Goal: Task Accomplishment & Management: Manage account settings

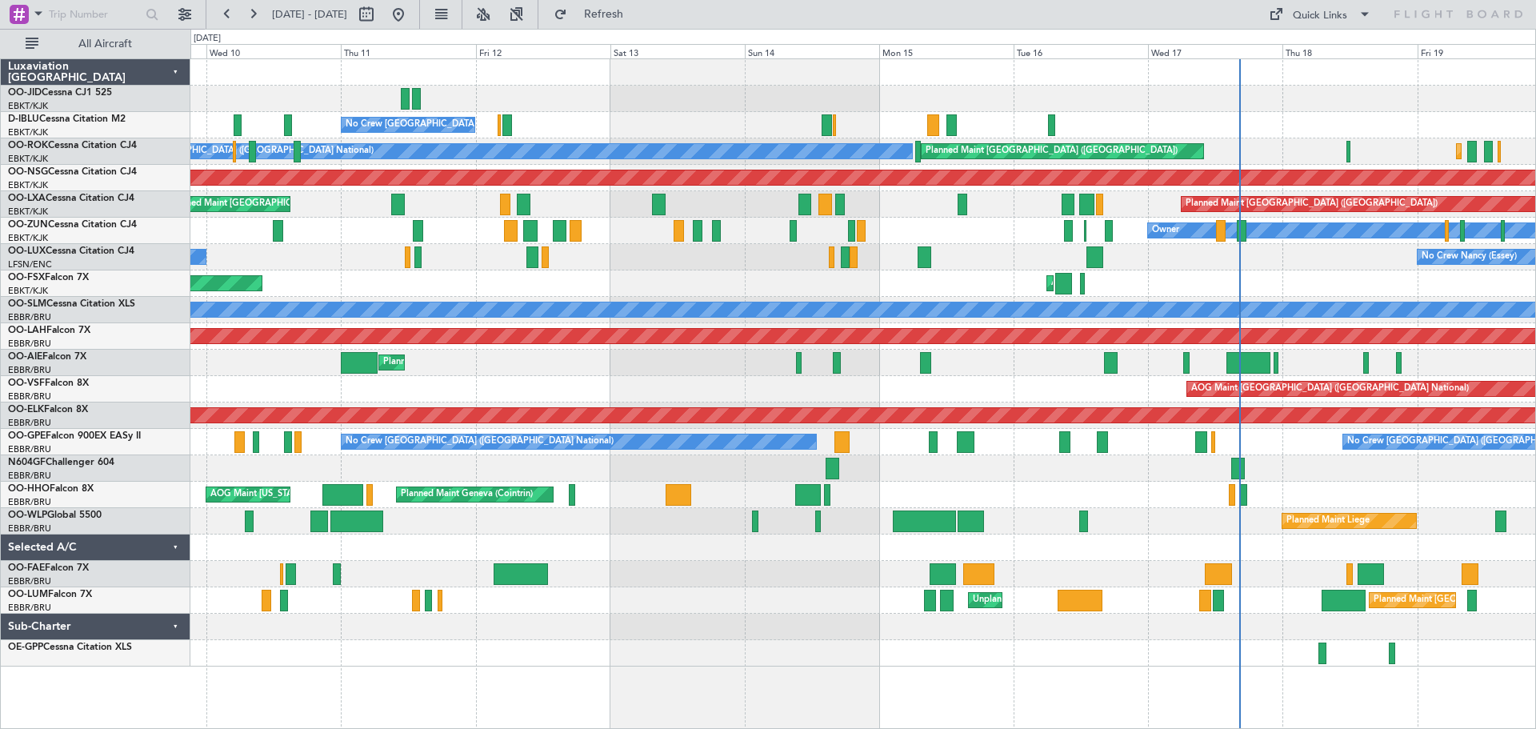
click at [978, 346] on div "No Crew [GEOGRAPHIC_DATA] ([GEOGRAPHIC_DATA] National) Planned Maint [GEOGRAPHI…" at bounding box center [862, 362] width 1345 height 607
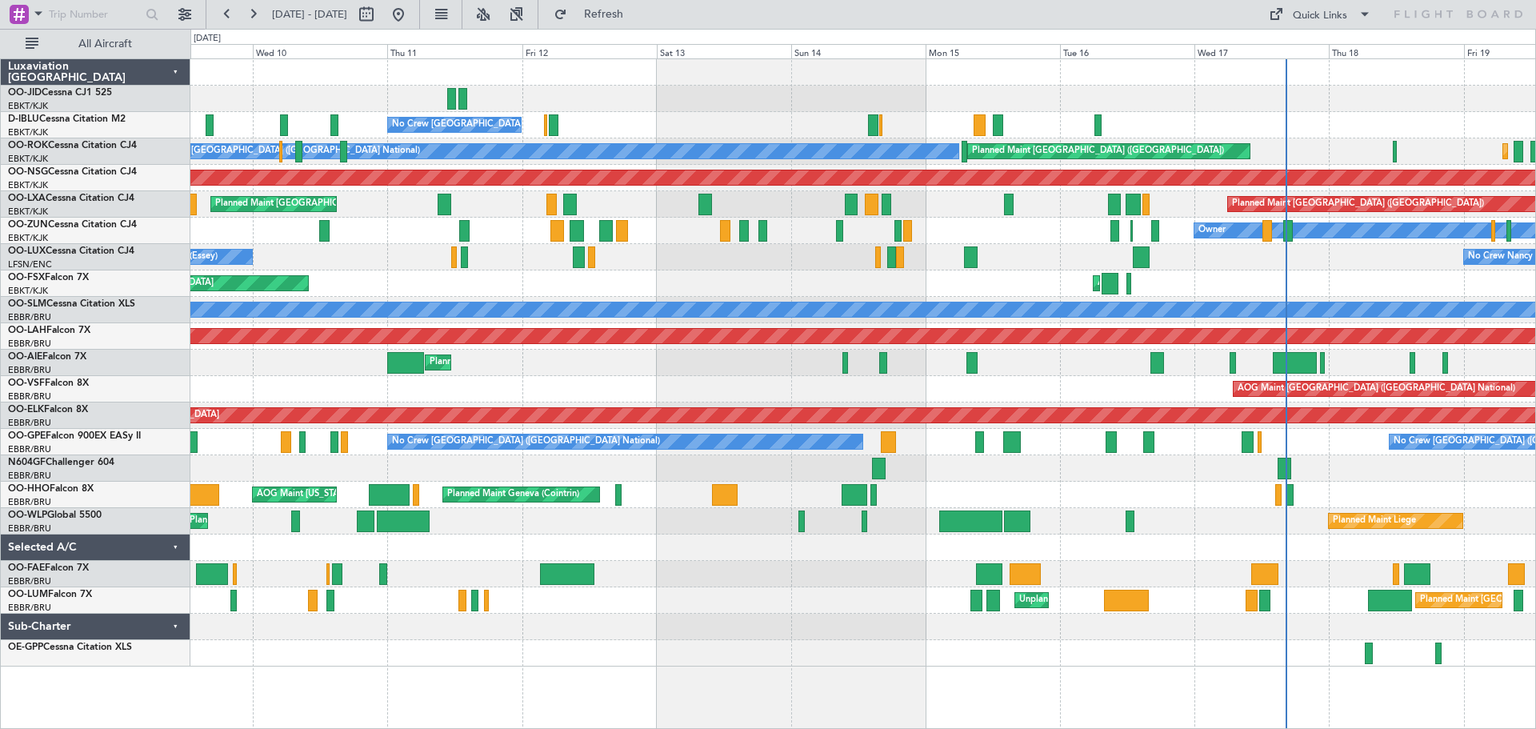
click at [1064, 374] on div "Planned Maint [GEOGRAPHIC_DATA] ([GEOGRAPHIC_DATA])" at bounding box center [862, 363] width 1345 height 26
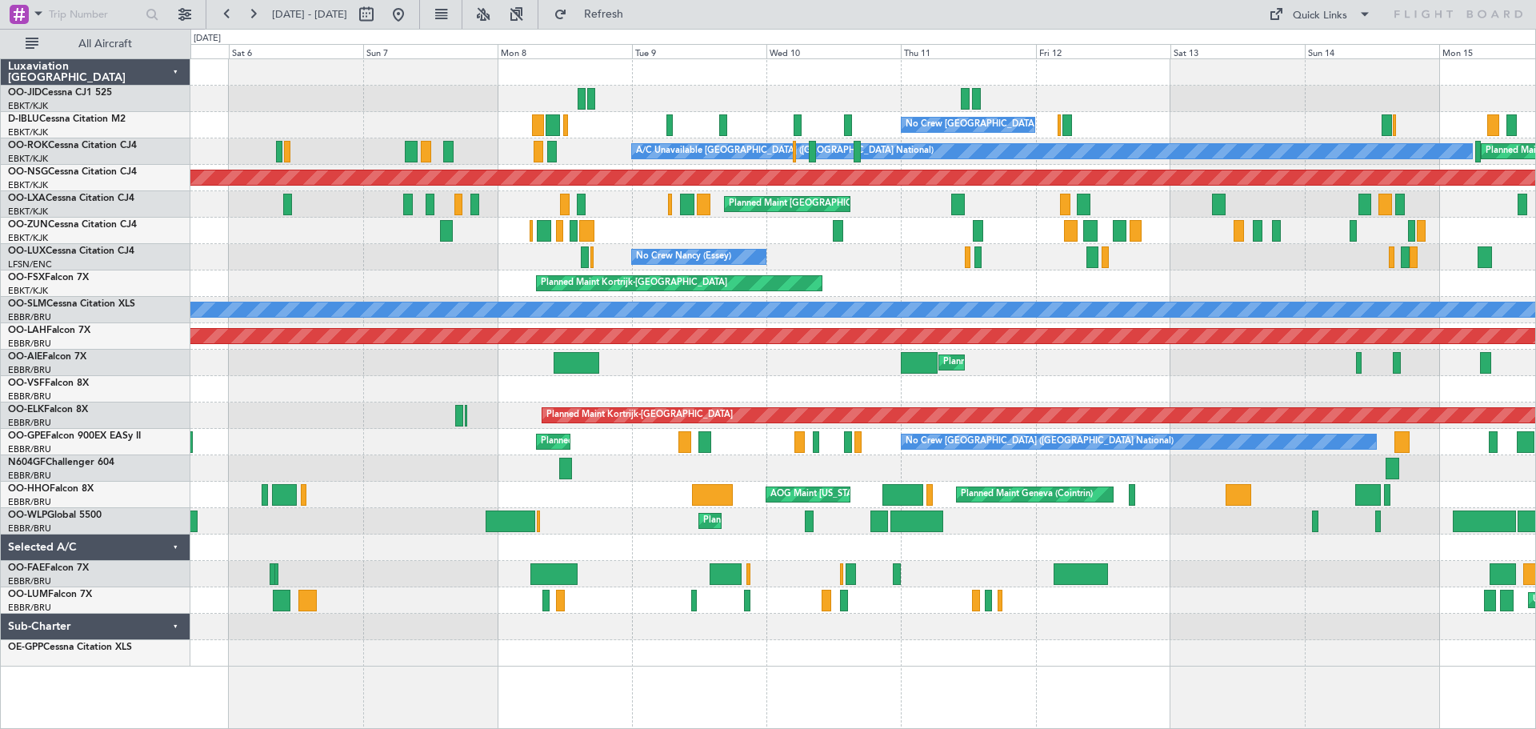
click at [1065, 378] on div "AOG Maint [GEOGRAPHIC_DATA] ([GEOGRAPHIC_DATA] National)" at bounding box center [862, 389] width 1345 height 26
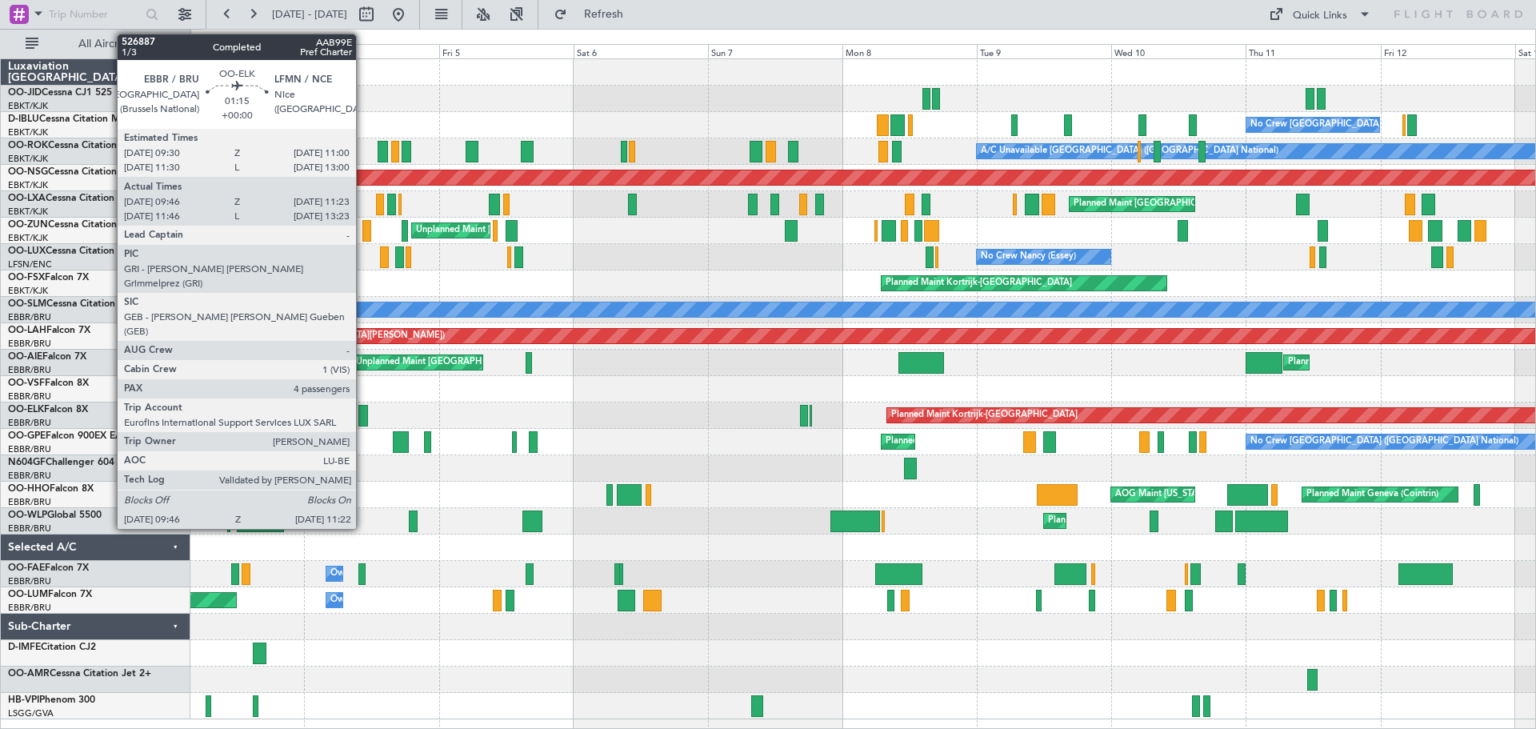
click at [364, 414] on div at bounding box center [363, 416] width 10 height 22
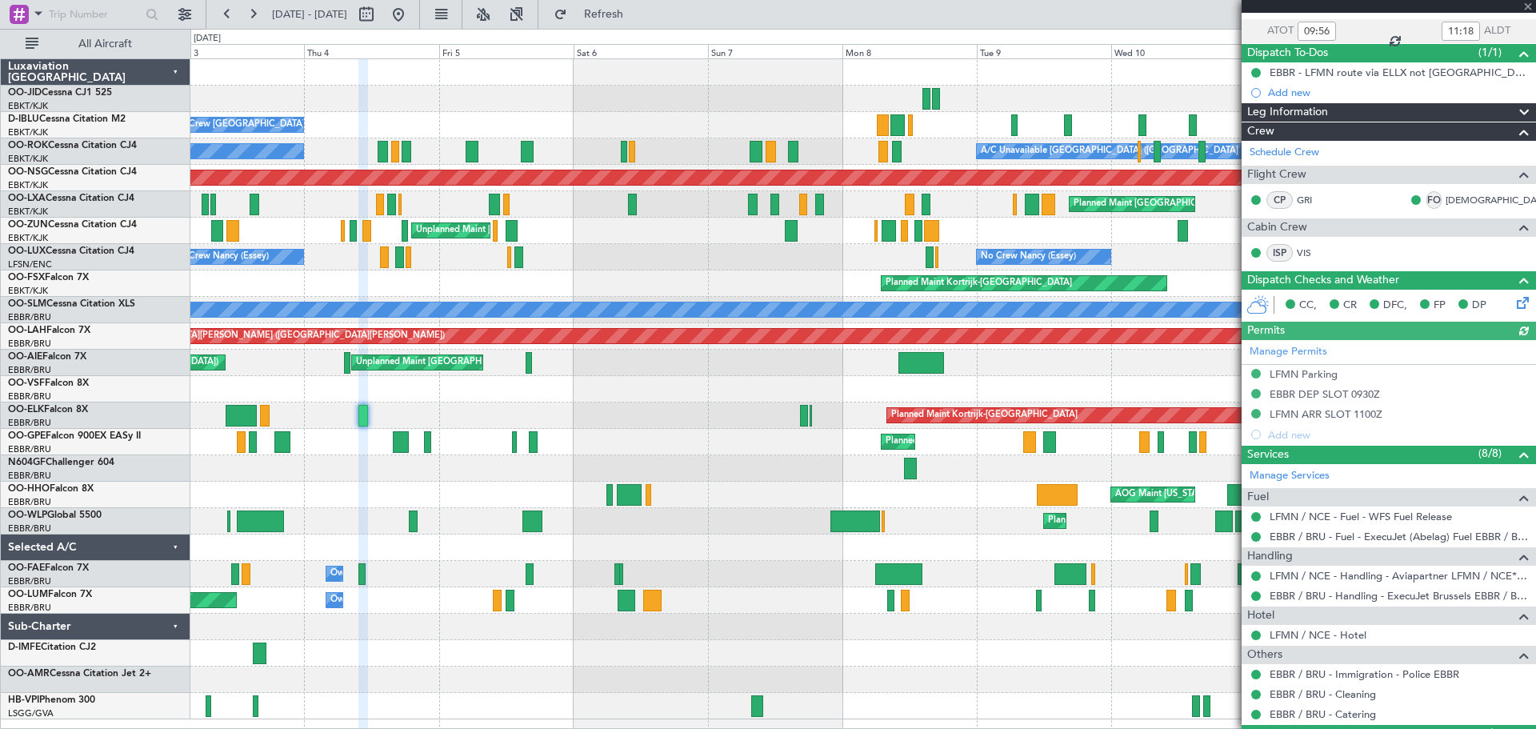
scroll to position [297, 0]
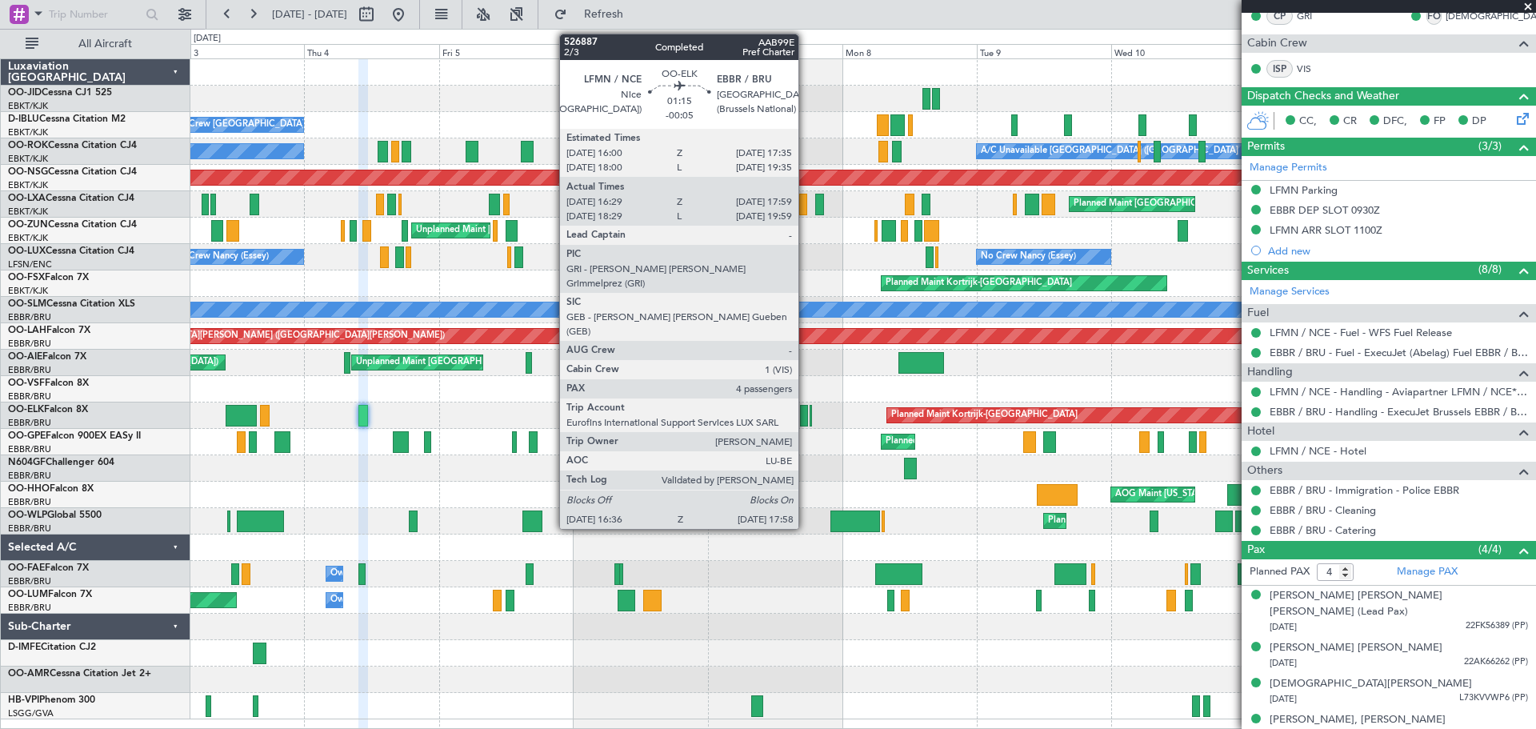
click at [806, 413] on div at bounding box center [804, 416] width 8 height 22
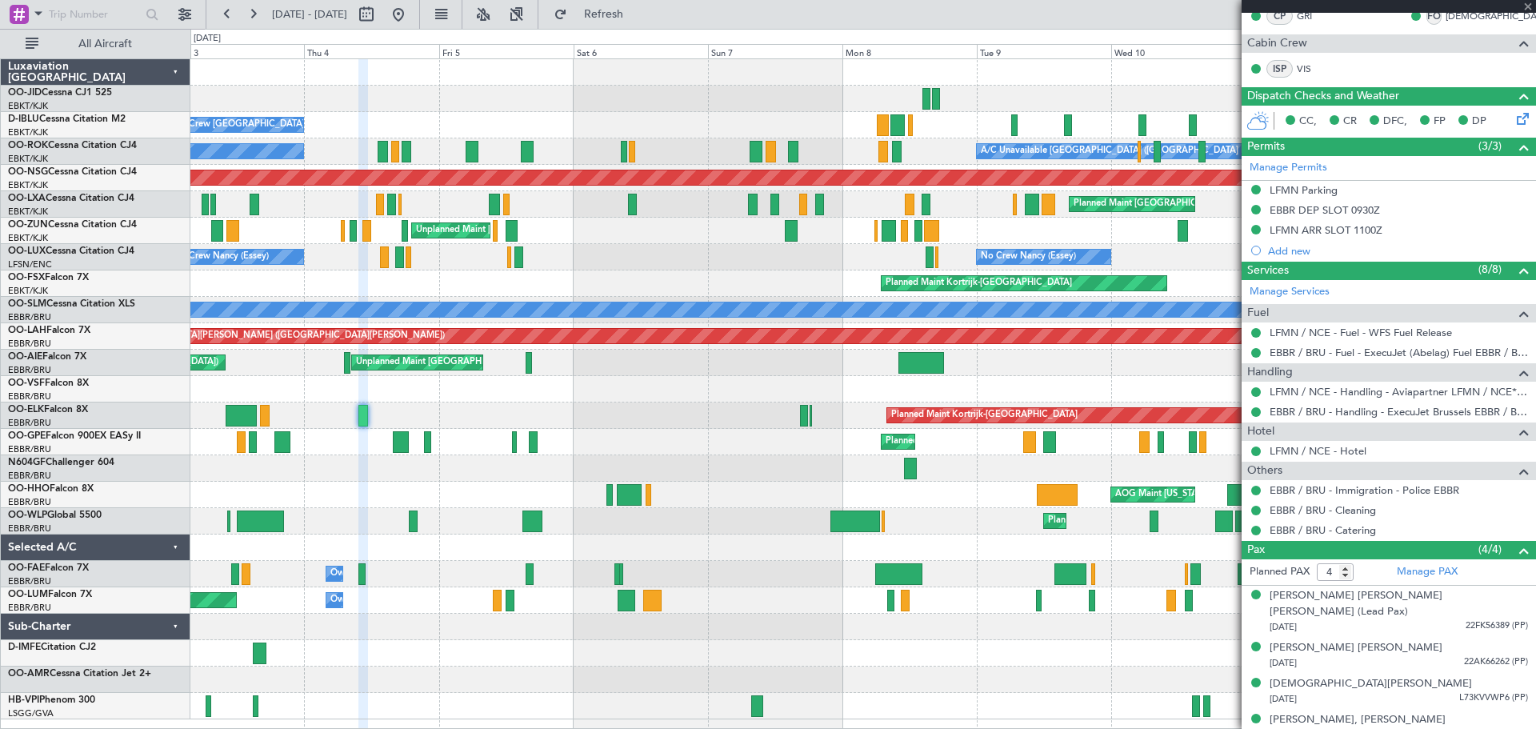
type input "-00:05"
type input "16:44"
type input "17:54"
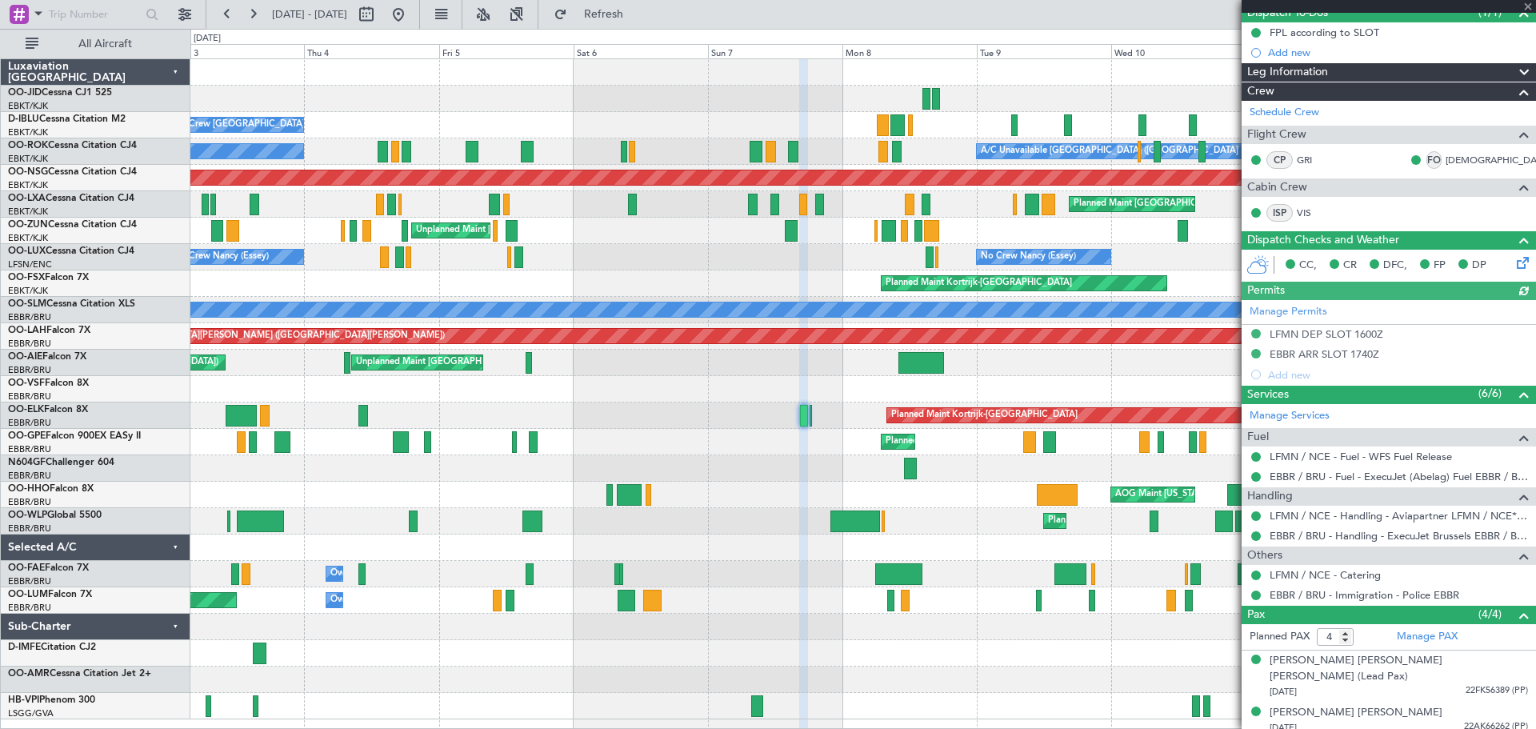
scroll to position [218, 0]
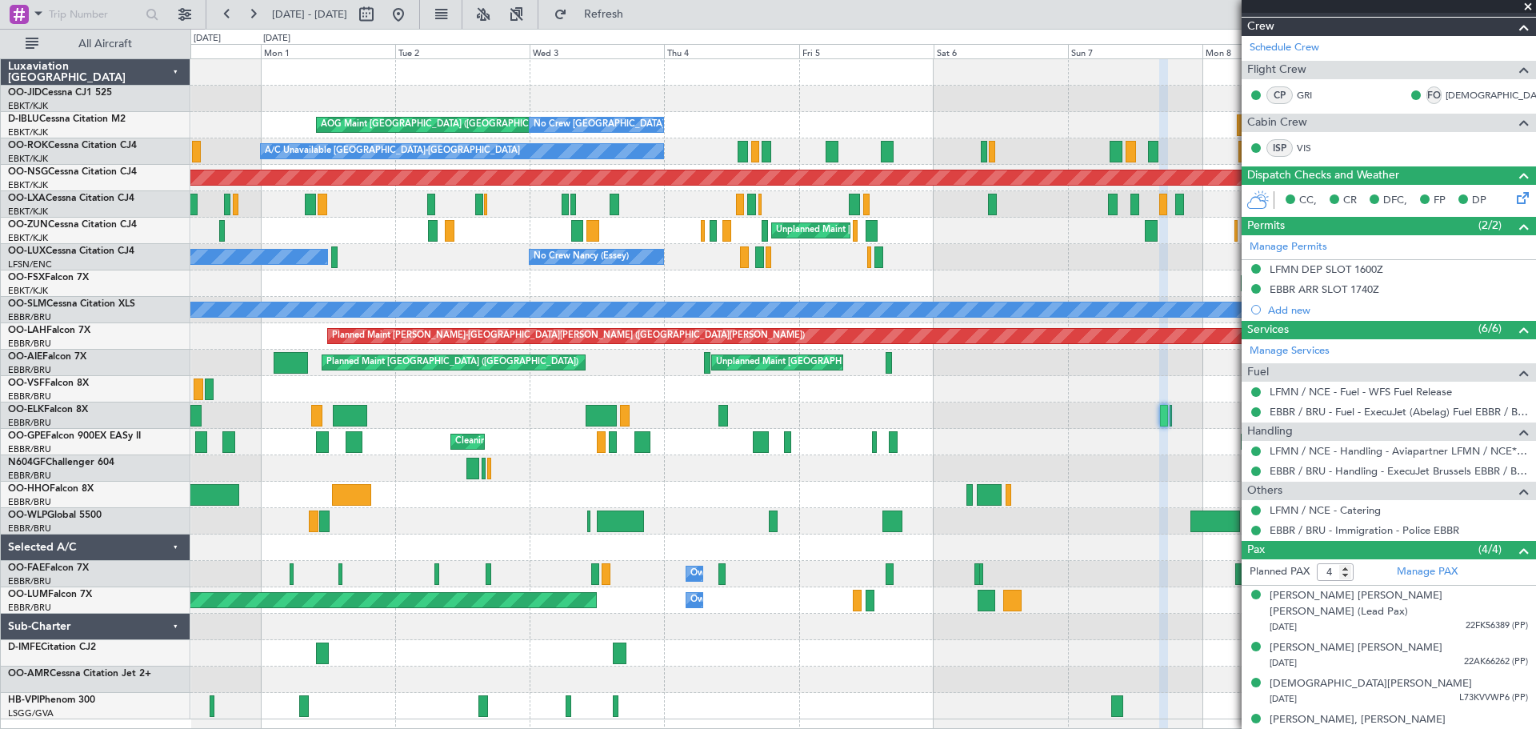
click at [617, 421] on div at bounding box center [601, 416] width 31 height 22
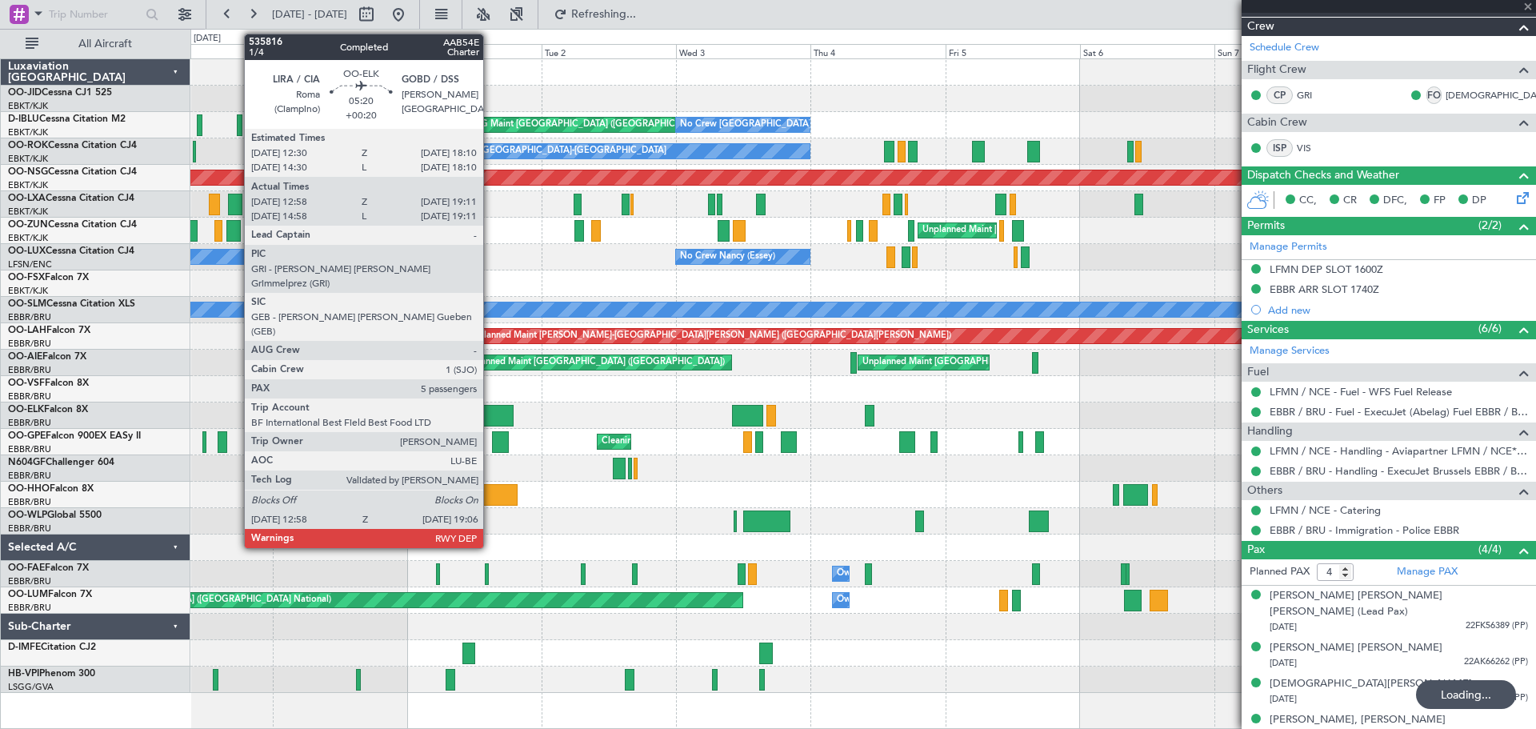
type input "+00:10"
type input "10:13"
type input "15:30"
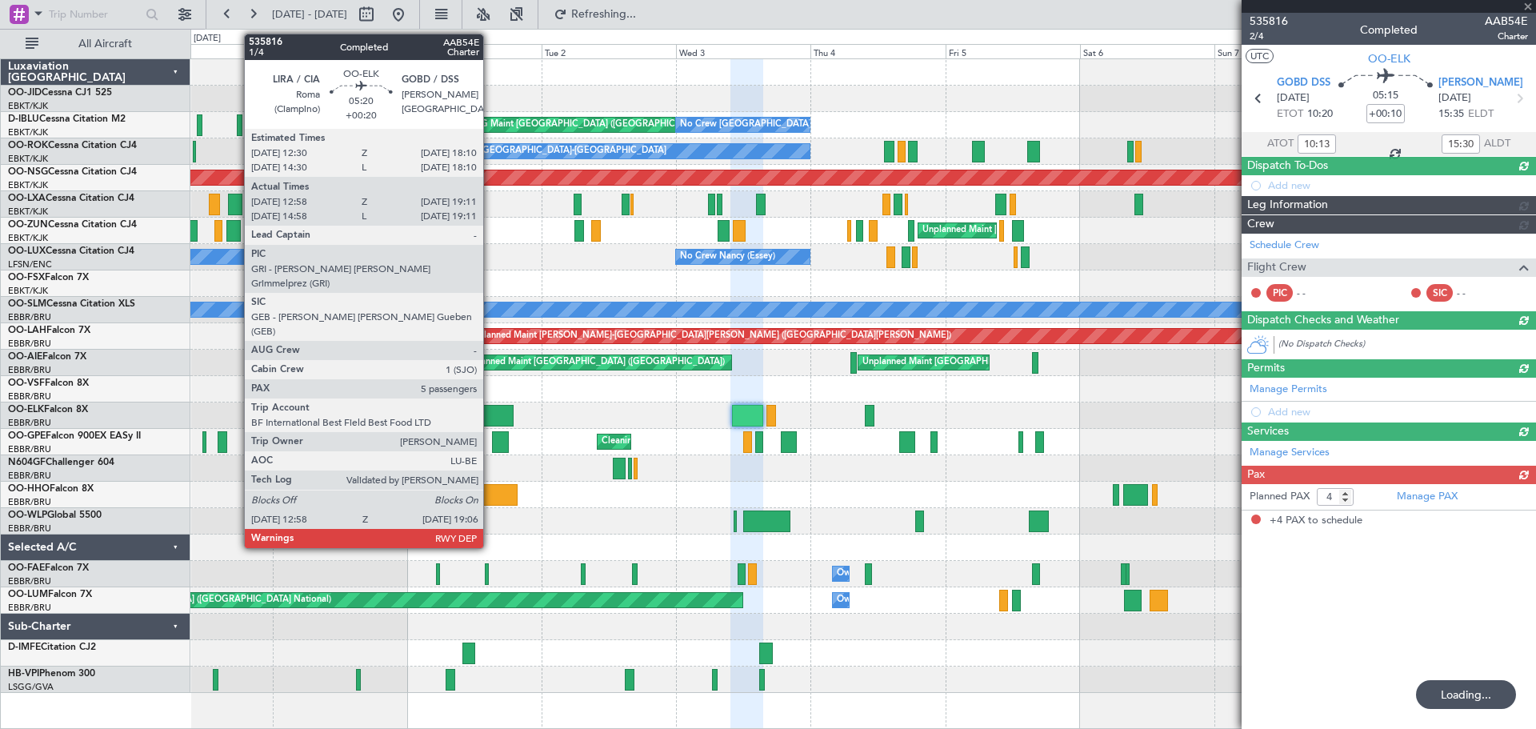
scroll to position [0, 0]
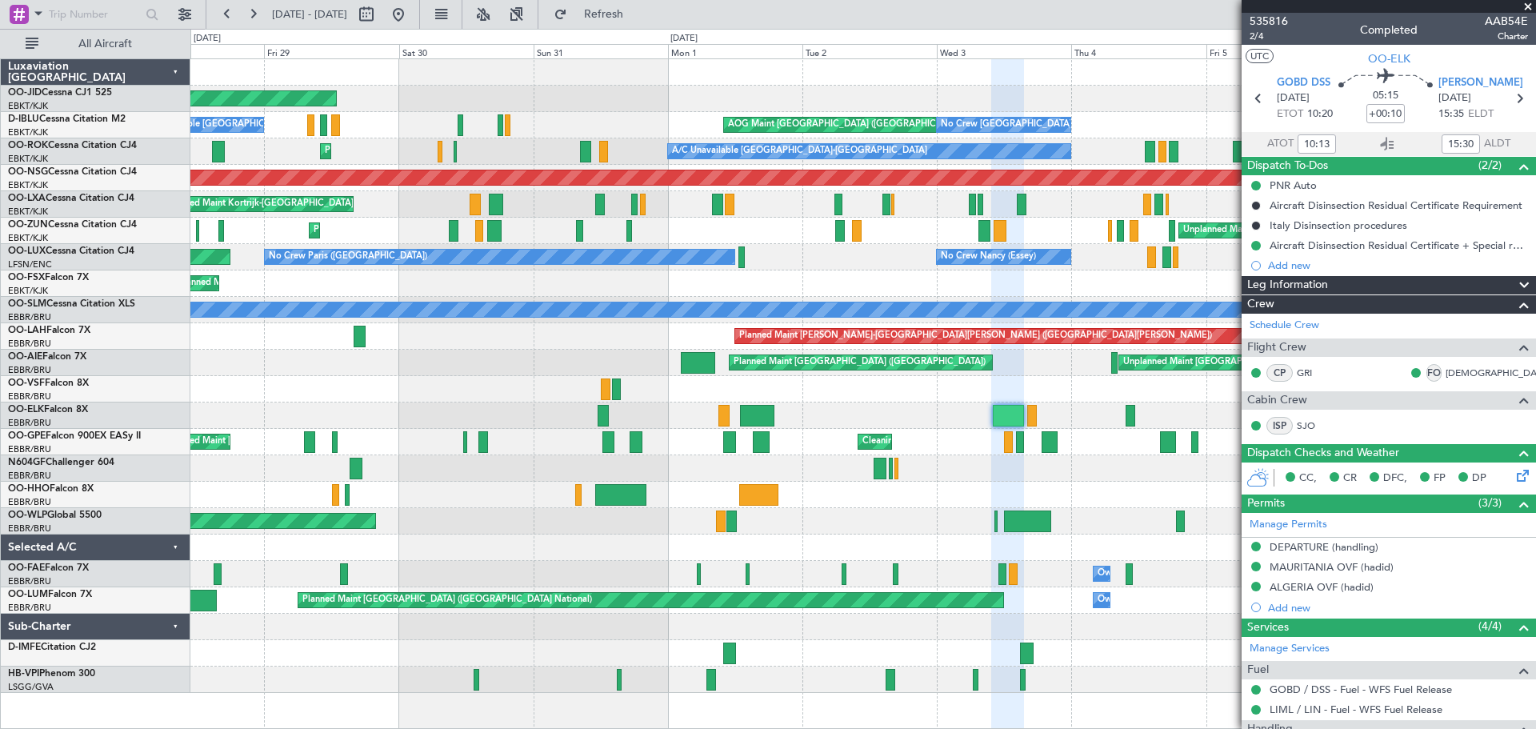
click at [647, 394] on div "Planned Maint Kortrijk-[GEOGRAPHIC_DATA] AOG Maint [GEOGRAPHIC_DATA]-[GEOGRAPHI…" at bounding box center [862, 375] width 1345 height 633
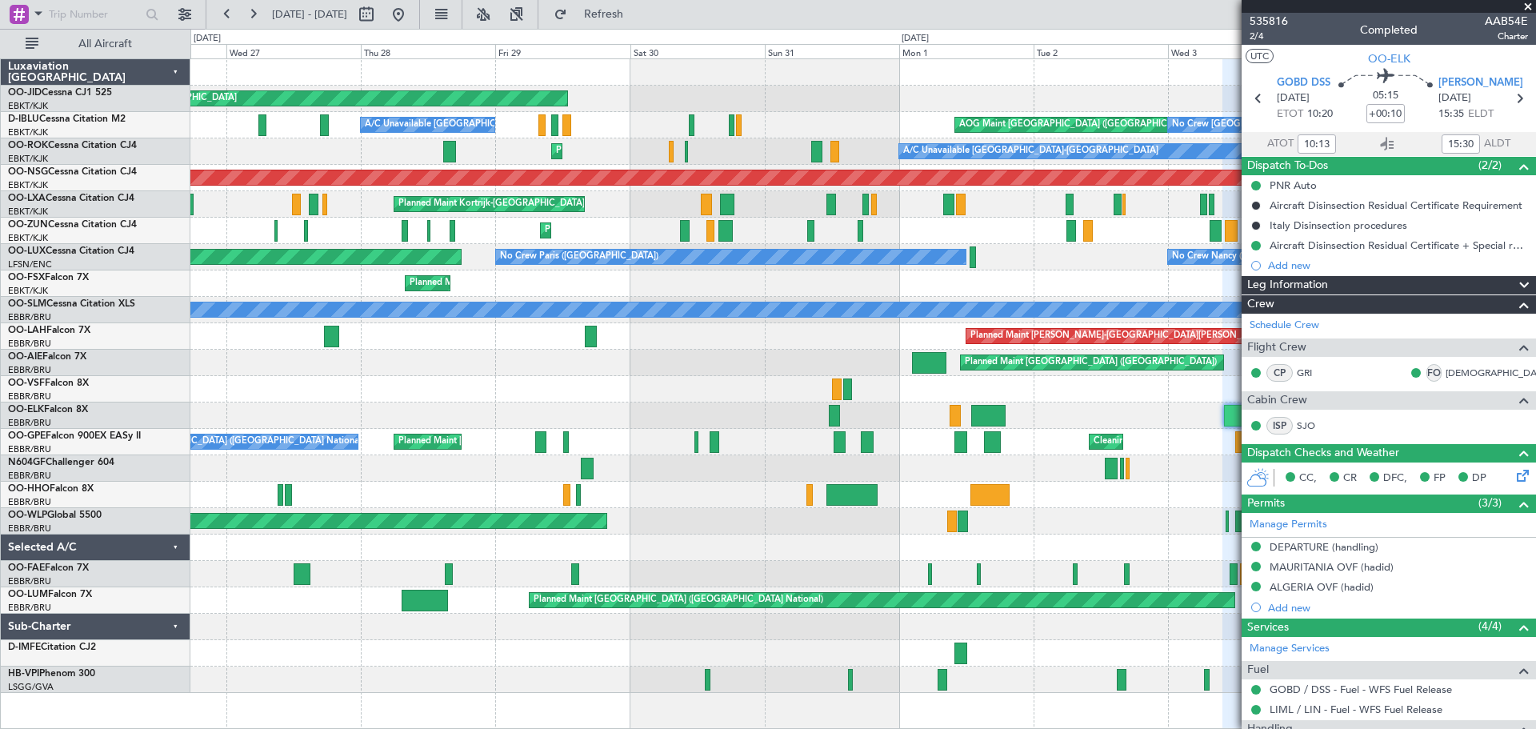
click at [722, 406] on div at bounding box center [862, 415] width 1345 height 26
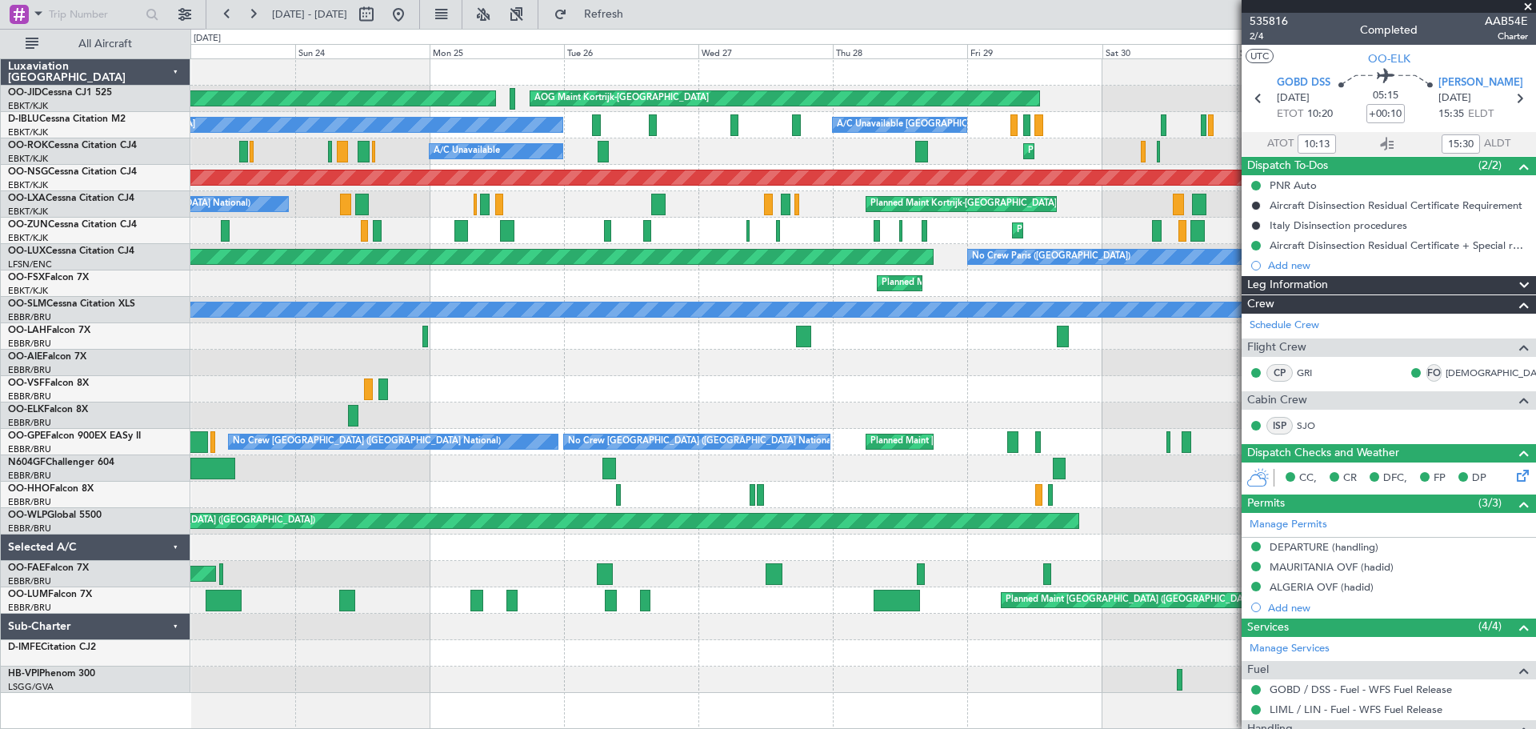
click at [897, 410] on div at bounding box center [862, 415] width 1345 height 26
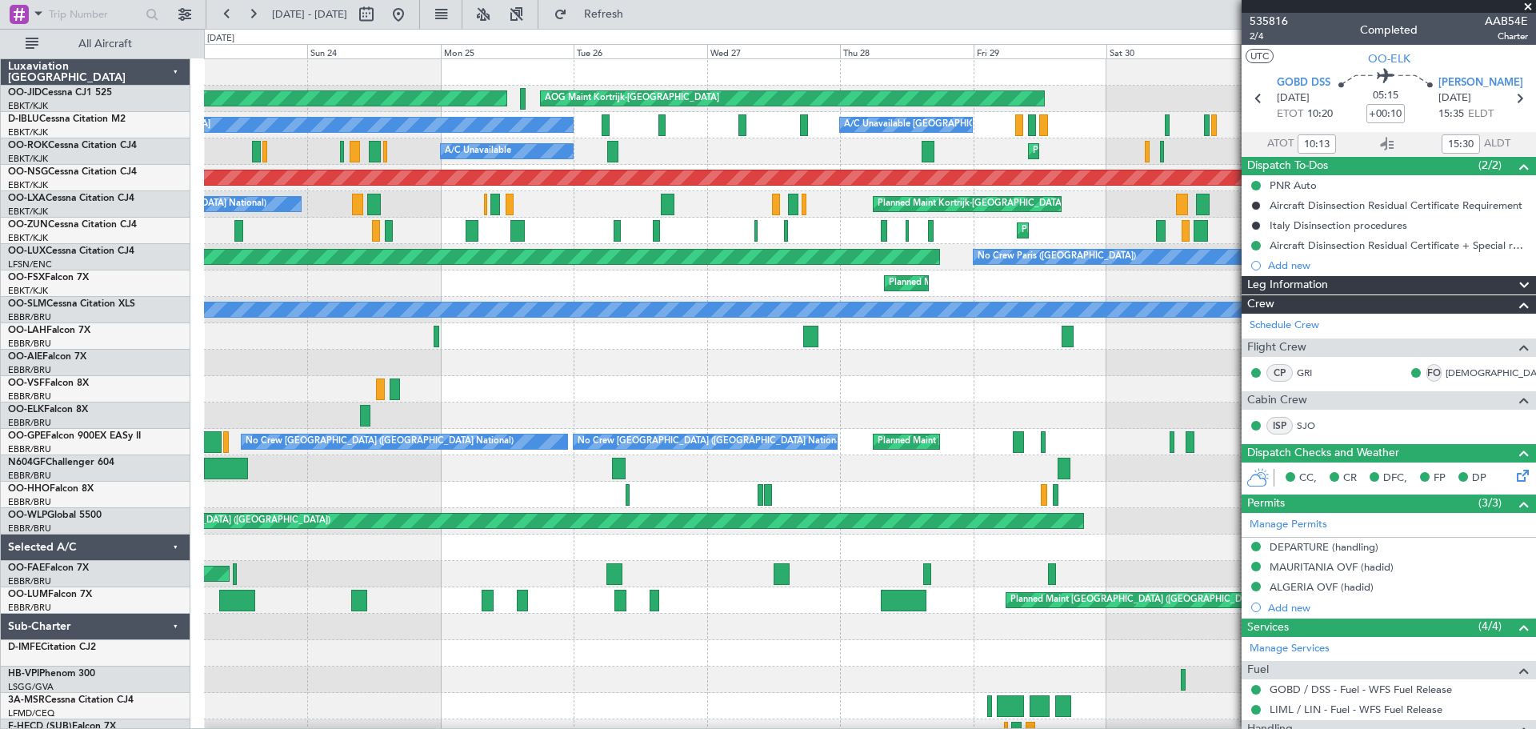
click at [1533, 6] on span at bounding box center [1528, 7] width 16 height 14
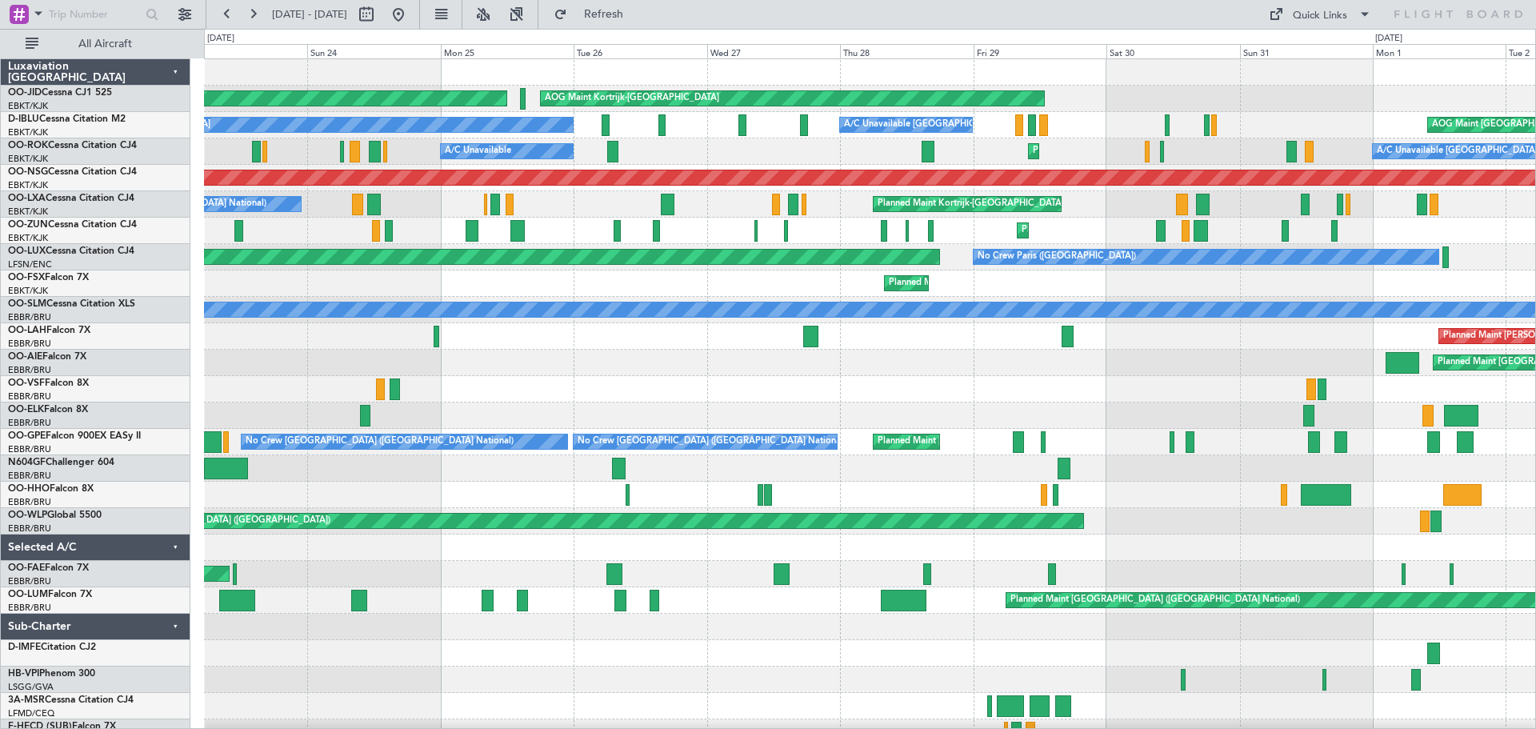
type input "0"
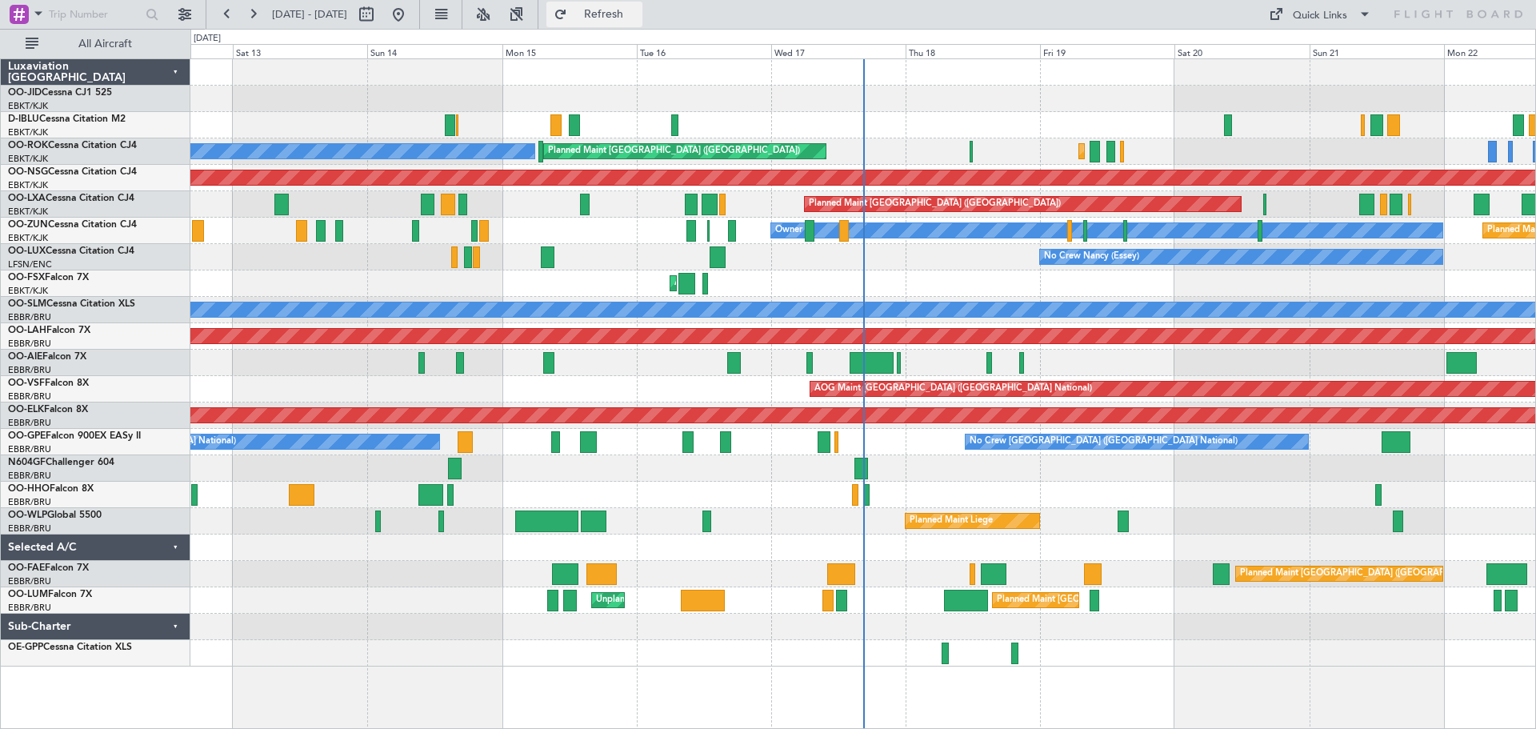
click at [637, 9] on span "Refresh" at bounding box center [603, 14] width 67 height 11
